Goal: Transaction & Acquisition: Subscribe to service/newsletter

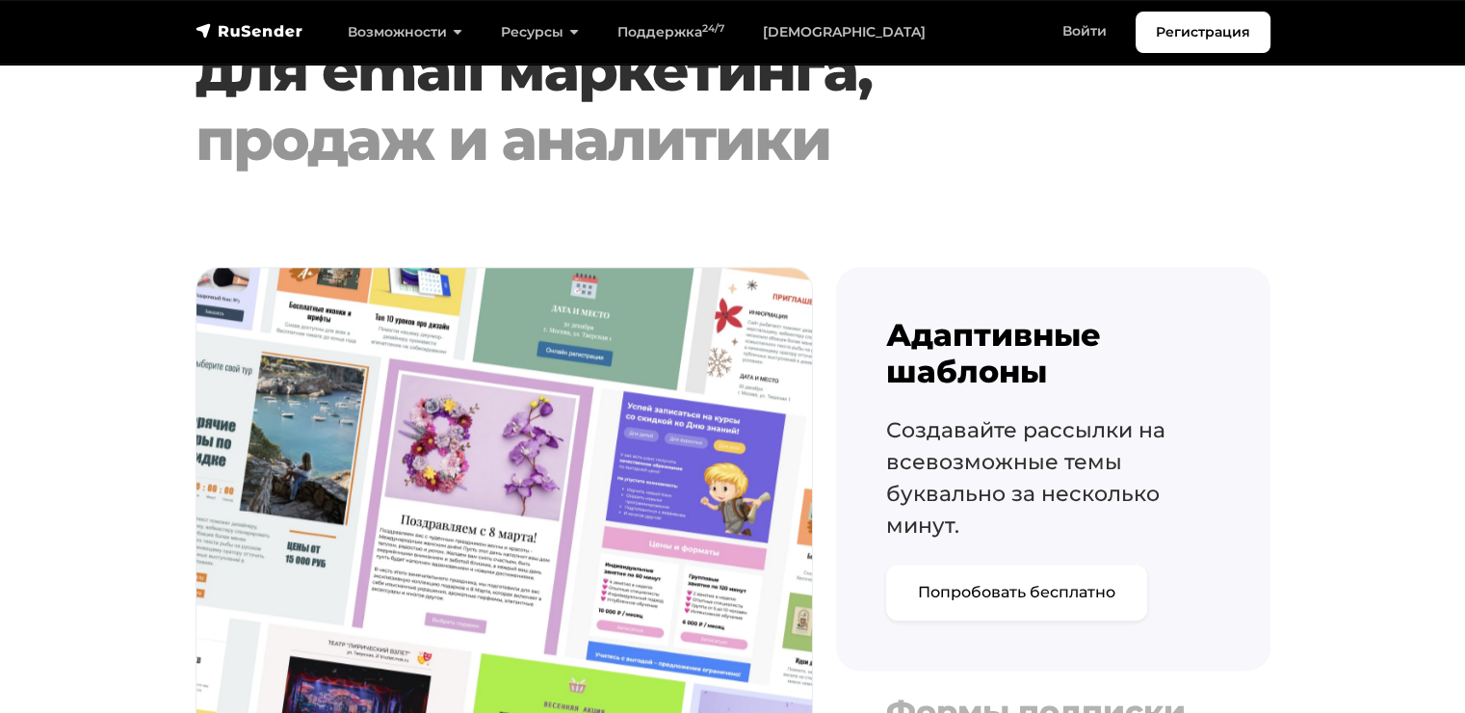
scroll to position [2216, 0]
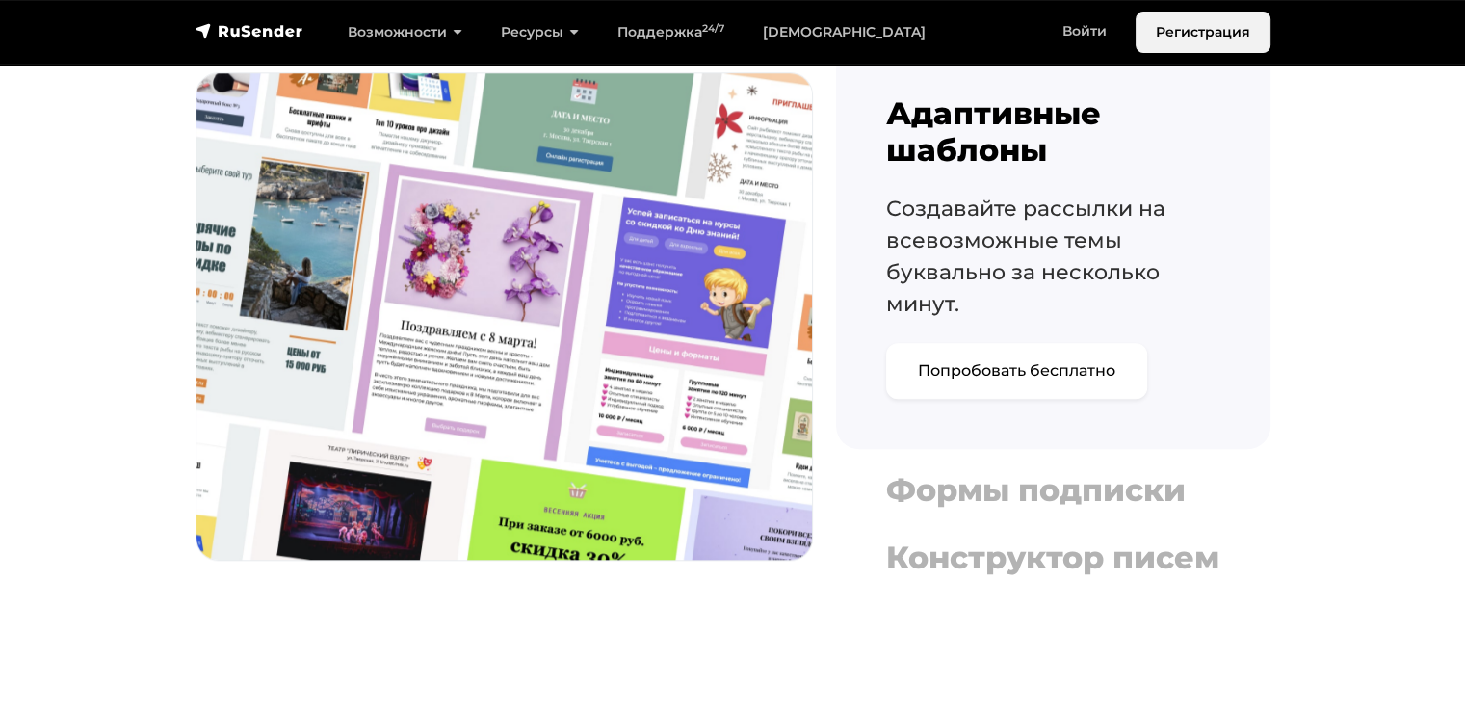
click at [1165, 36] on link "Регистрация" at bounding box center [1203, 32] width 135 height 41
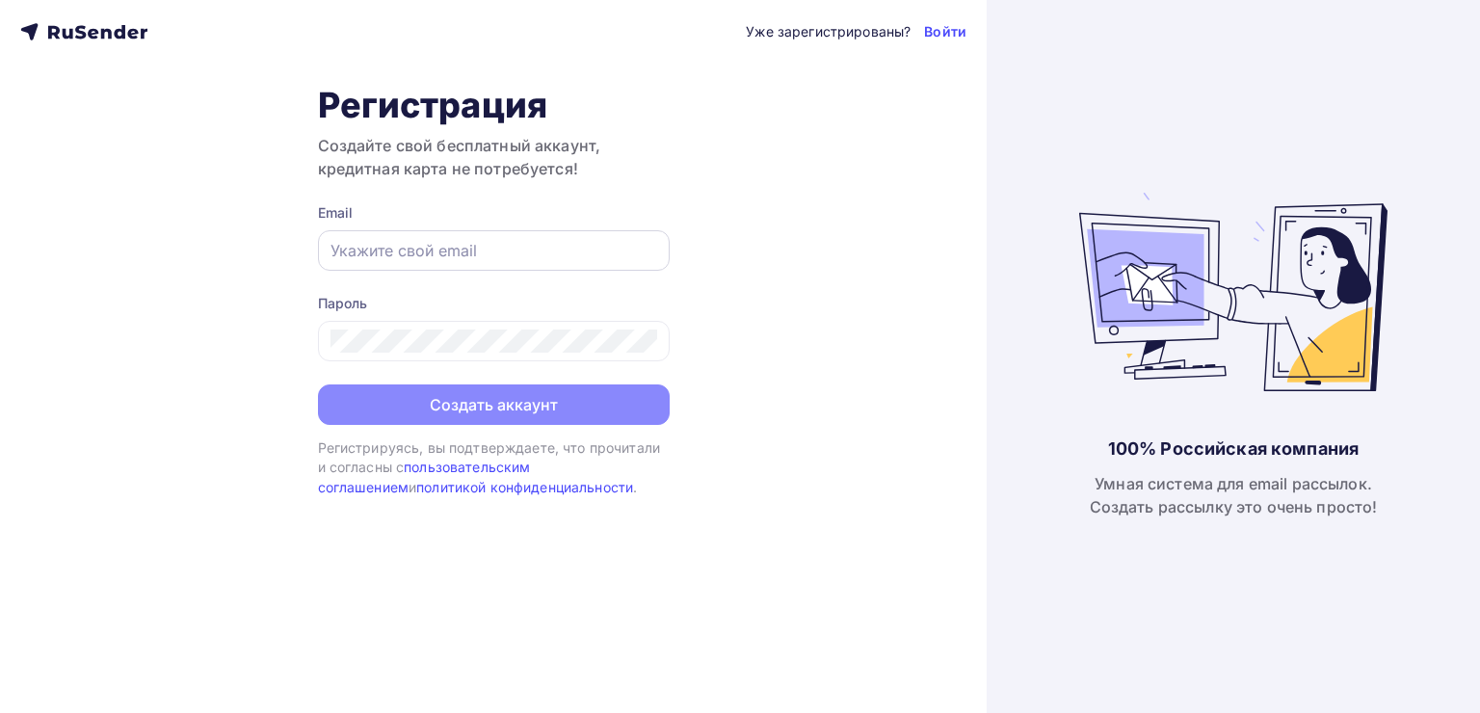
click at [416, 241] on input "text" at bounding box center [493, 250] width 327 height 23
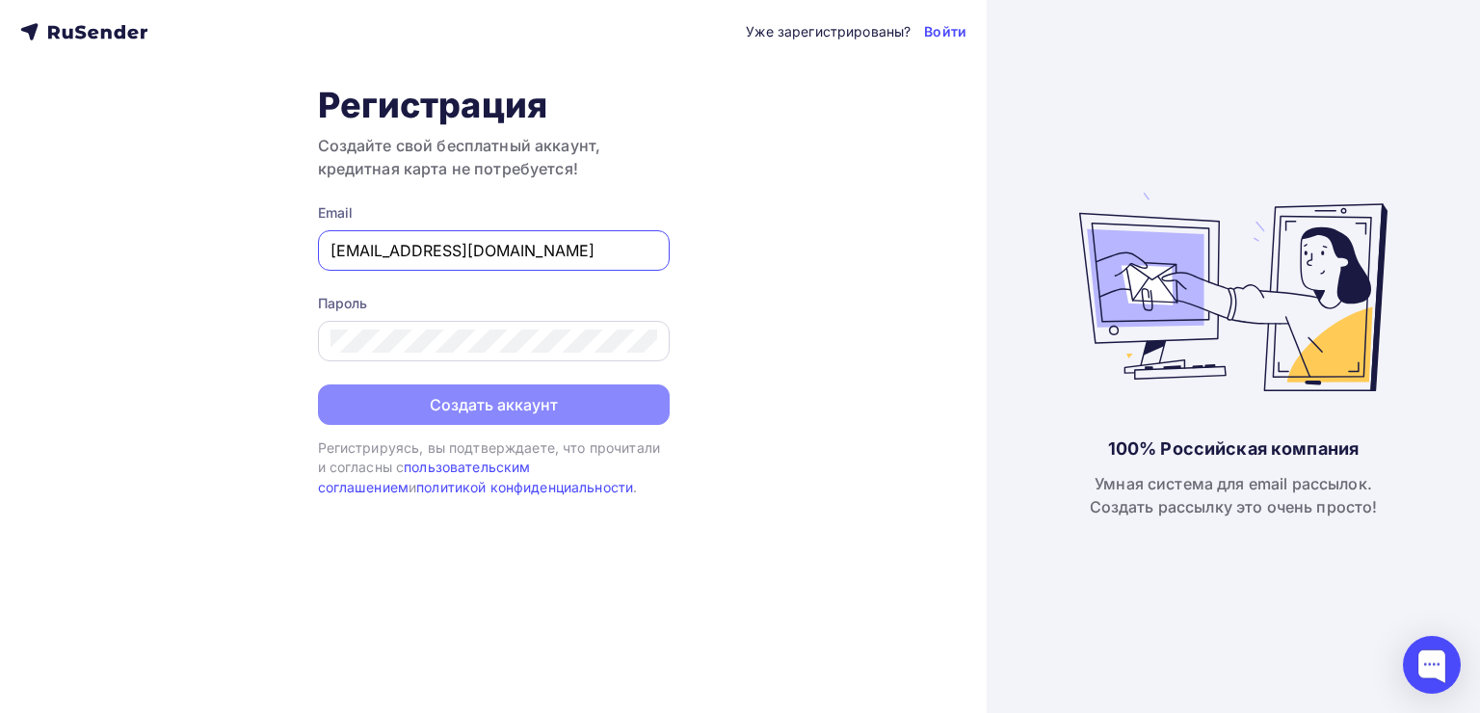
type input "[EMAIL_ADDRESS][DOMAIN_NAME]"
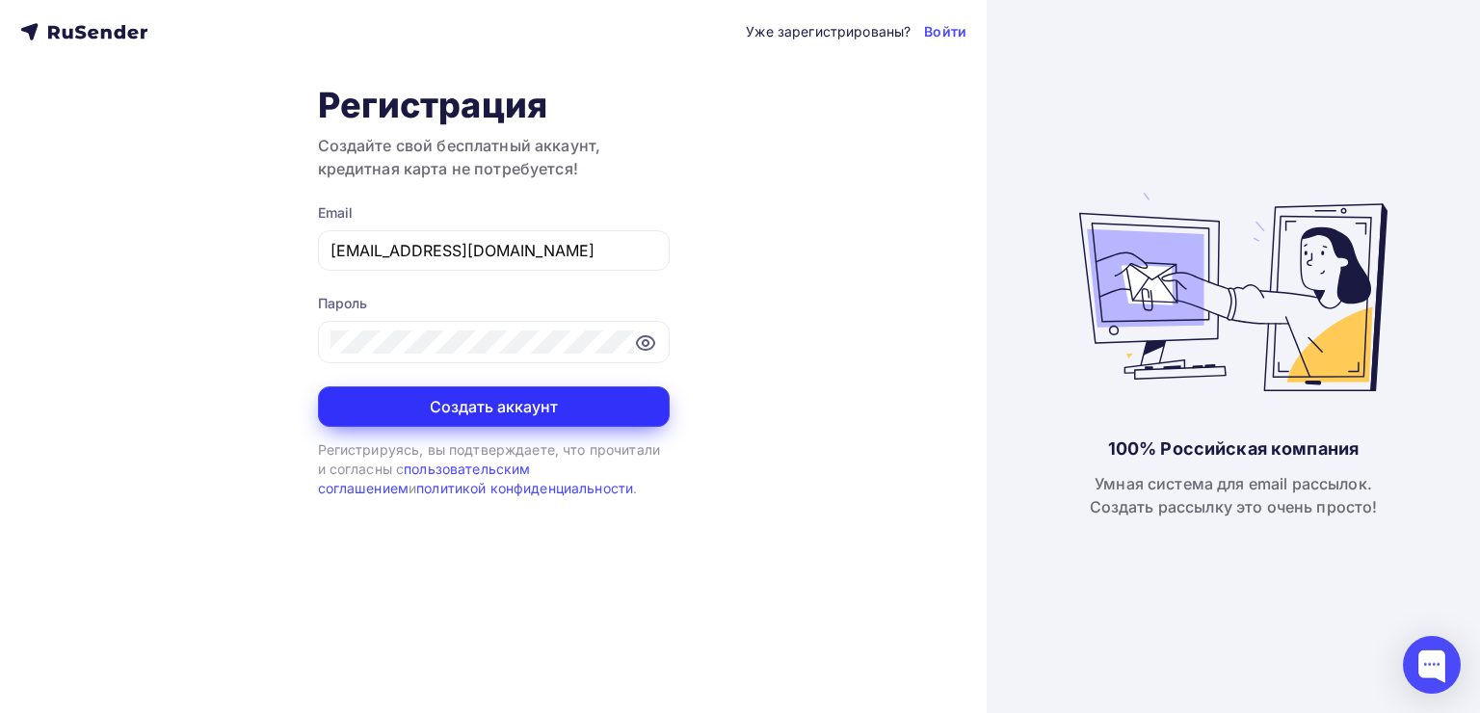
click at [480, 397] on button "Создать аккаунт" at bounding box center [494, 406] width 352 height 40
